Goal: Use online tool/utility: Use online tool/utility

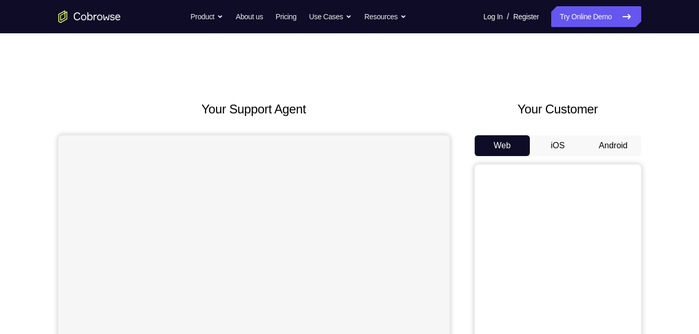
click at [623, 142] on button "Android" at bounding box center [613, 145] width 56 height 21
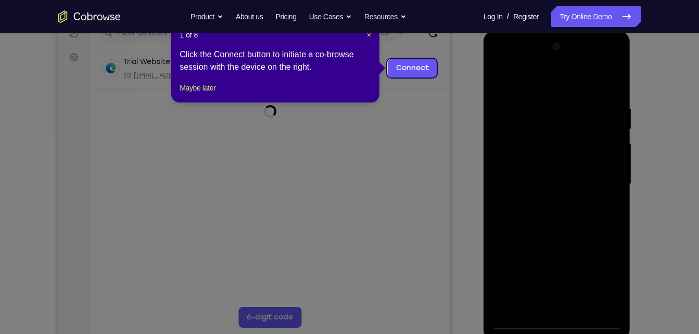
click at [548, 216] on icon at bounding box center [353, 167] width 706 height 334
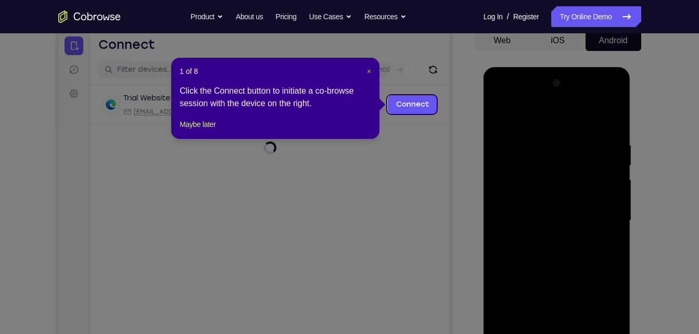
drag, startPoint x: 368, startPoint y: 68, endPoint x: 344, endPoint y: 49, distance: 30.4
click at [368, 68] on span "×" at bounding box center [369, 71] width 4 height 8
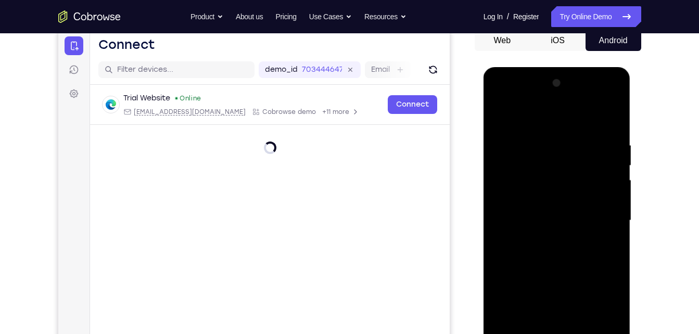
scroll to position [196, 0]
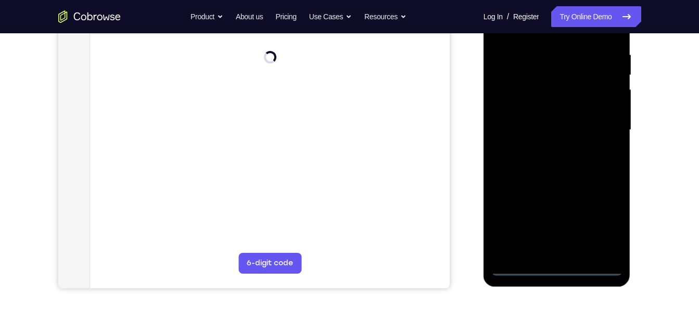
click at [553, 267] on div at bounding box center [556, 129] width 131 height 291
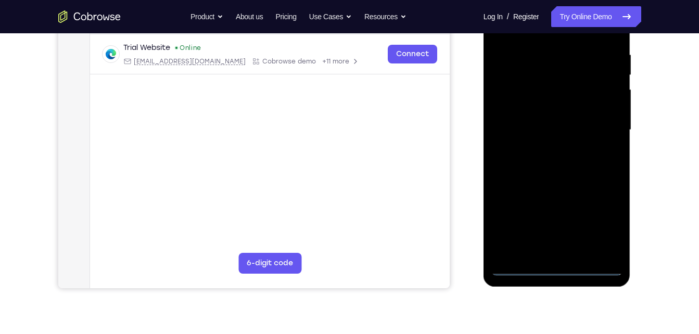
click at [605, 225] on div at bounding box center [556, 129] width 131 height 291
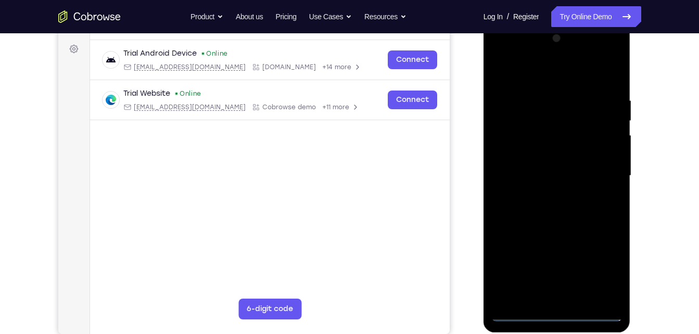
scroll to position [137, 0]
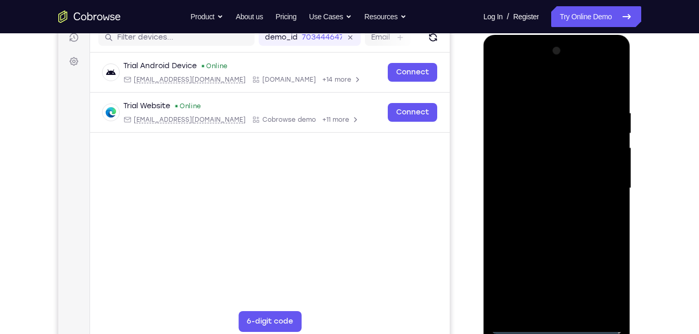
click at [536, 94] on div at bounding box center [556, 188] width 131 height 291
click at [536, 91] on div at bounding box center [556, 188] width 131 height 291
click at [607, 183] on div at bounding box center [556, 188] width 131 height 291
click at [565, 280] on div at bounding box center [556, 188] width 131 height 291
click at [545, 208] on div at bounding box center [556, 188] width 131 height 291
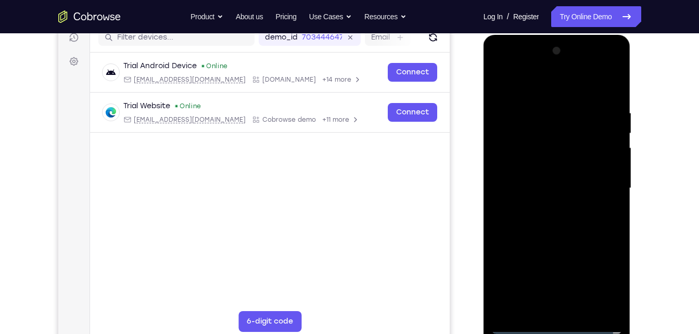
click at [552, 176] on div at bounding box center [556, 188] width 131 height 291
click at [550, 163] on div at bounding box center [556, 188] width 131 height 291
click at [543, 189] on div at bounding box center [556, 188] width 131 height 291
click at [519, 222] on div at bounding box center [556, 188] width 131 height 291
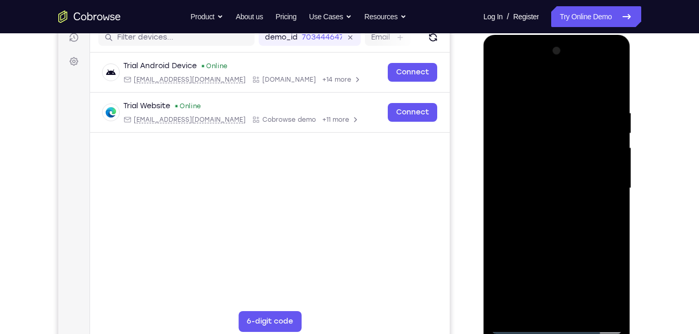
click at [519, 222] on div at bounding box center [556, 188] width 131 height 291
click at [586, 311] on div at bounding box center [556, 188] width 131 height 291
click at [561, 239] on div at bounding box center [556, 188] width 131 height 291
click at [581, 313] on div at bounding box center [556, 188] width 131 height 291
click at [556, 241] on div at bounding box center [556, 188] width 131 height 291
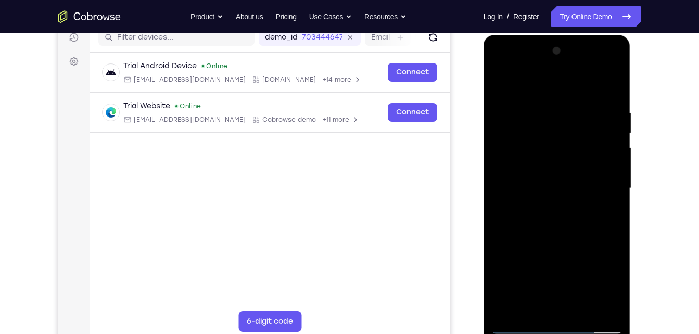
click at [560, 186] on div at bounding box center [556, 188] width 131 height 291
click at [556, 304] on div at bounding box center [556, 188] width 131 height 291
click at [501, 87] on div at bounding box center [556, 188] width 131 height 291
click at [501, 83] on div at bounding box center [556, 188] width 131 height 291
click at [616, 83] on div at bounding box center [556, 188] width 131 height 291
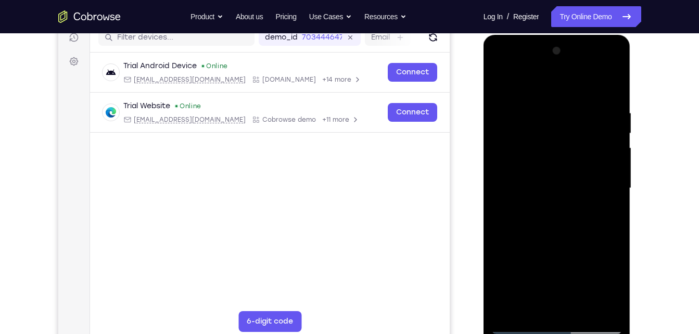
click at [608, 99] on div at bounding box center [556, 188] width 131 height 291
click at [533, 99] on div at bounding box center [556, 188] width 131 height 291
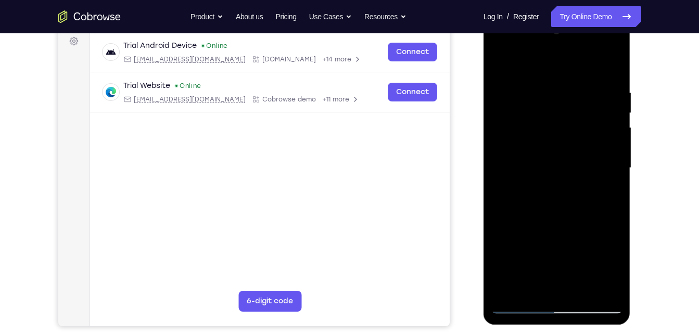
scroll to position [159, 0]
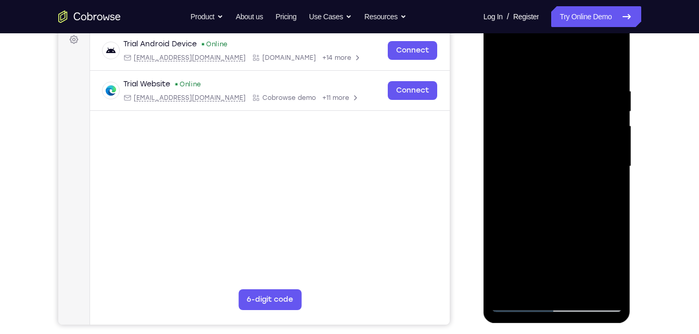
click at [584, 290] on div at bounding box center [556, 166] width 131 height 291
click at [568, 140] on div at bounding box center [556, 166] width 131 height 291
click at [518, 303] on div at bounding box center [556, 166] width 131 height 291
drag, startPoint x: 550, startPoint y: 254, endPoint x: 558, endPoint y: 150, distance: 104.8
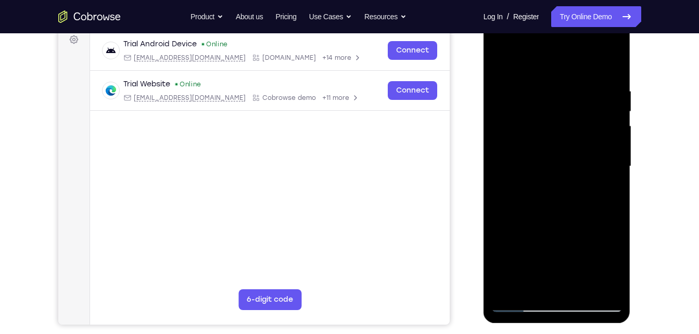
click at [558, 150] on div at bounding box center [556, 166] width 131 height 291
drag, startPoint x: 556, startPoint y: 269, endPoint x: 559, endPoint y: 191, distance: 78.6
click at [559, 191] on div at bounding box center [556, 166] width 131 height 291
click at [550, 203] on div at bounding box center [556, 166] width 131 height 291
click at [534, 285] on div at bounding box center [556, 166] width 131 height 291
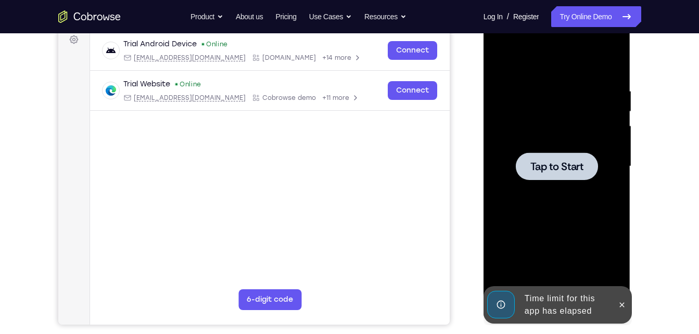
click at [560, 162] on span "Tap to Start" at bounding box center [556, 166] width 53 height 10
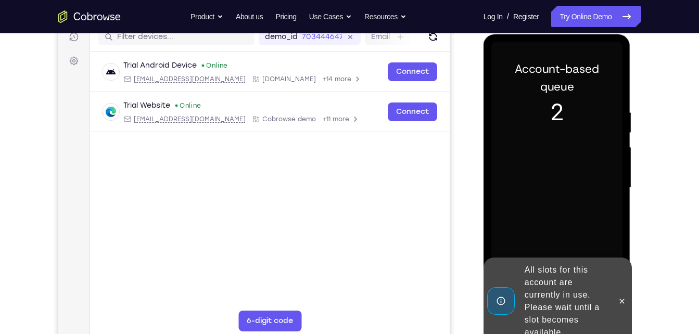
scroll to position [137, 0]
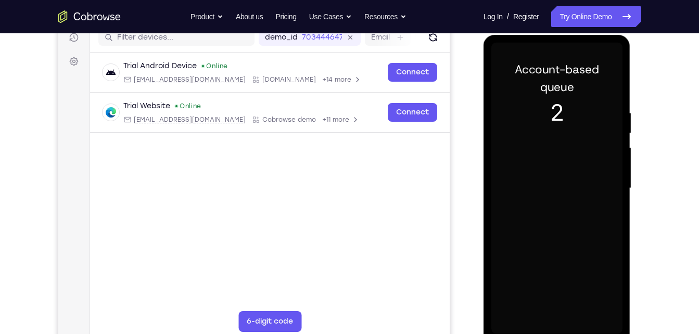
click at [565, 163] on div at bounding box center [556, 188] width 131 height 291
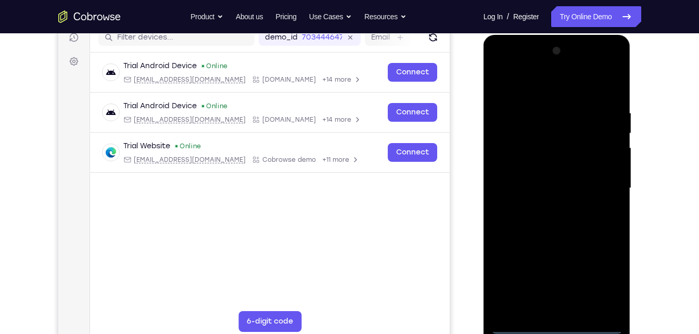
click at [560, 324] on div at bounding box center [556, 188] width 131 height 291
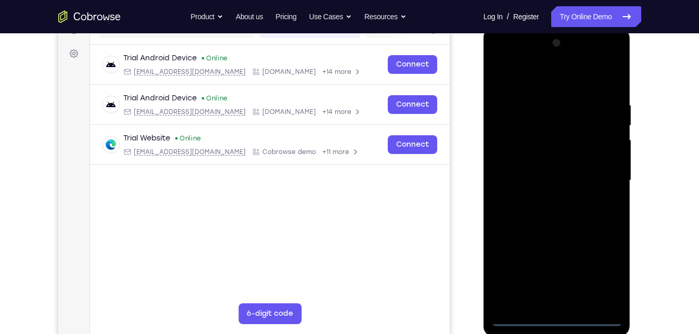
scroll to position [146, 0]
click at [599, 274] on div at bounding box center [556, 179] width 131 height 291
click at [556, 83] on div at bounding box center [556, 179] width 131 height 291
click at [519, 144] on div at bounding box center [556, 179] width 131 height 291
click at [563, 178] on div at bounding box center [556, 179] width 131 height 291
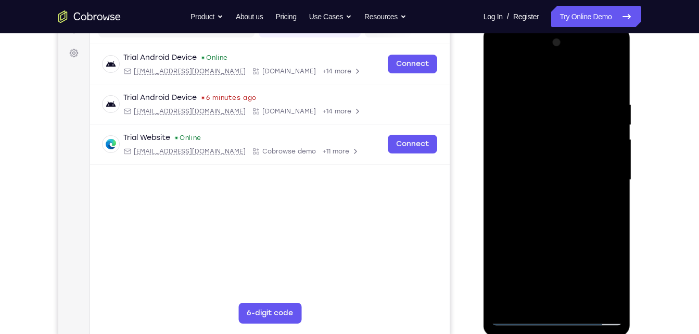
click at [547, 163] on div at bounding box center [556, 179] width 131 height 291
click at [541, 190] on div at bounding box center [556, 179] width 131 height 291
click at [574, 230] on div at bounding box center [556, 179] width 131 height 291
click at [584, 160] on div at bounding box center [556, 179] width 131 height 291
click at [517, 316] on div at bounding box center [556, 179] width 131 height 291
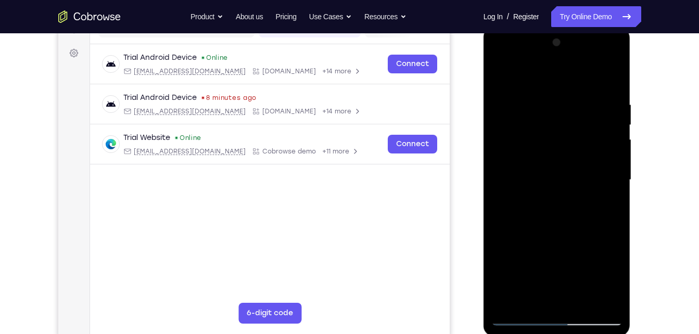
click at [517, 316] on div at bounding box center [556, 179] width 131 height 291
click at [607, 180] on div at bounding box center [556, 179] width 131 height 291
click at [548, 200] on div at bounding box center [556, 179] width 131 height 291
click at [551, 171] on div at bounding box center [556, 179] width 131 height 291
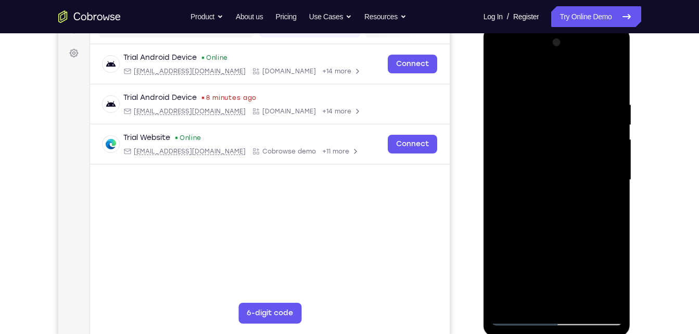
click at [537, 153] on div at bounding box center [556, 179] width 131 height 291
click at [536, 180] on div at bounding box center [556, 179] width 131 height 291
click at [529, 218] on div at bounding box center [556, 179] width 131 height 291
click at [563, 205] on div at bounding box center [556, 179] width 131 height 291
click at [534, 212] on div at bounding box center [556, 179] width 131 height 291
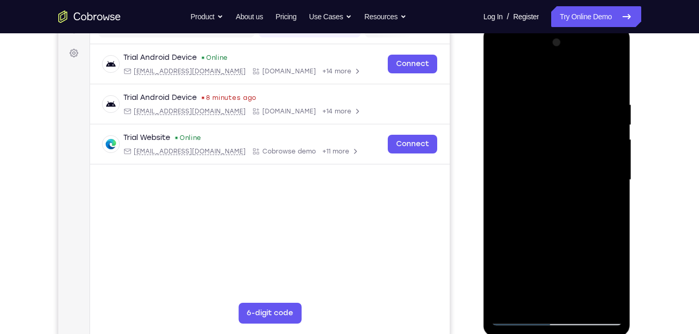
click at [534, 212] on div at bounding box center [556, 179] width 131 height 291
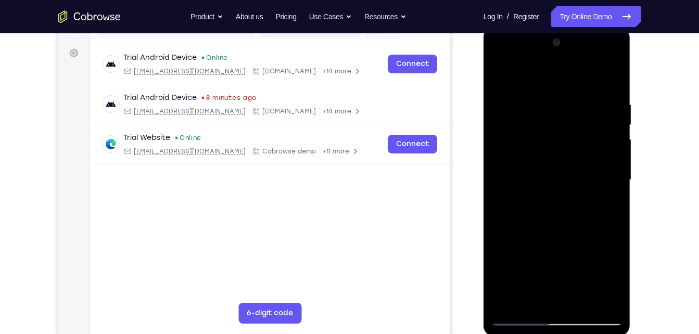
click at [534, 212] on div at bounding box center [556, 179] width 131 height 291
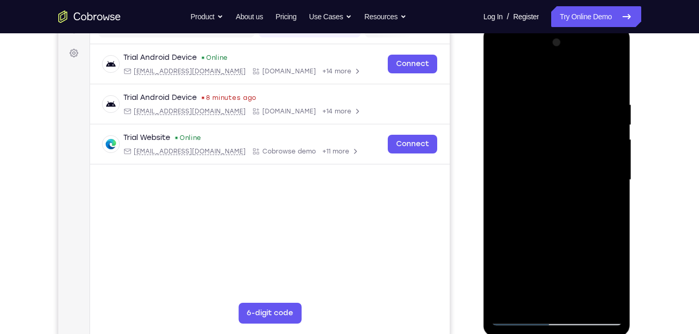
click at [534, 212] on div at bounding box center [556, 179] width 131 height 291
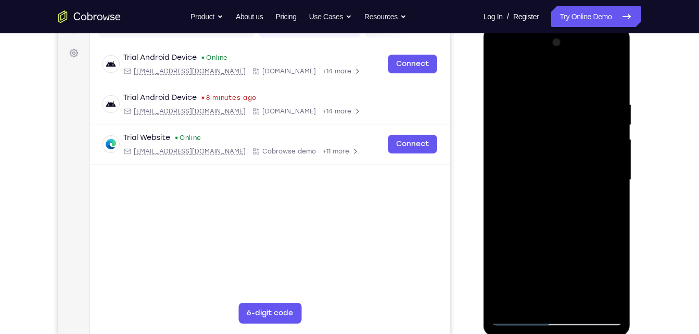
click at [534, 212] on div at bounding box center [556, 179] width 131 height 291
click at [537, 91] on div at bounding box center [556, 179] width 131 height 291
click at [578, 208] on div at bounding box center [556, 179] width 131 height 291
click at [612, 90] on div at bounding box center [556, 179] width 131 height 291
click at [611, 79] on div at bounding box center [556, 179] width 131 height 291
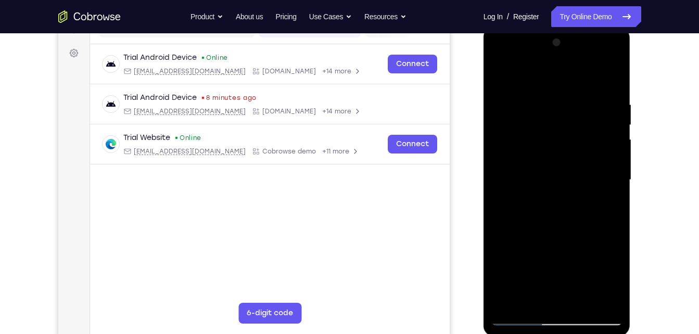
click at [544, 96] on div at bounding box center [556, 179] width 131 height 291
click at [528, 79] on div at bounding box center [556, 179] width 131 height 291
click at [501, 75] on div at bounding box center [556, 179] width 131 height 291
click at [609, 74] on div at bounding box center [556, 179] width 131 height 291
click at [613, 74] on div at bounding box center [556, 179] width 131 height 291
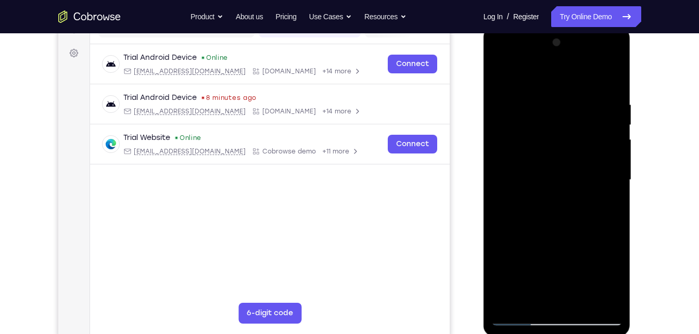
click at [565, 91] on div at bounding box center [556, 179] width 131 height 291
click at [573, 91] on div at bounding box center [556, 179] width 131 height 291
click at [573, 108] on div at bounding box center [556, 179] width 131 height 291
click at [605, 87] on div at bounding box center [556, 179] width 131 height 291
click at [601, 107] on div at bounding box center [556, 179] width 131 height 291
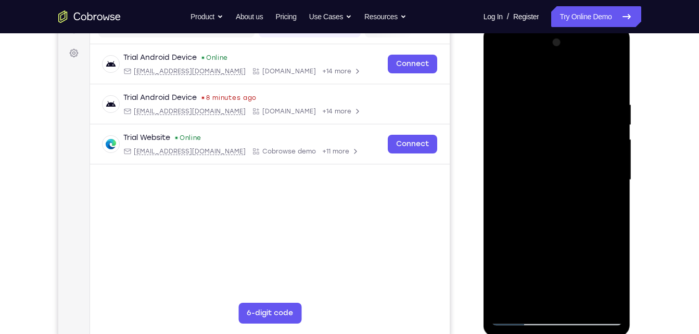
click at [579, 130] on div at bounding box center [556, 179] width 131 height 291
click at [611, 125] on div at bounding box center [556, 179] width 131 height 291
click at [512, 305] on div at bounding box center [556, 179] width 131 height 291
